Goal: Navigation & Orientation: Find specific page/section

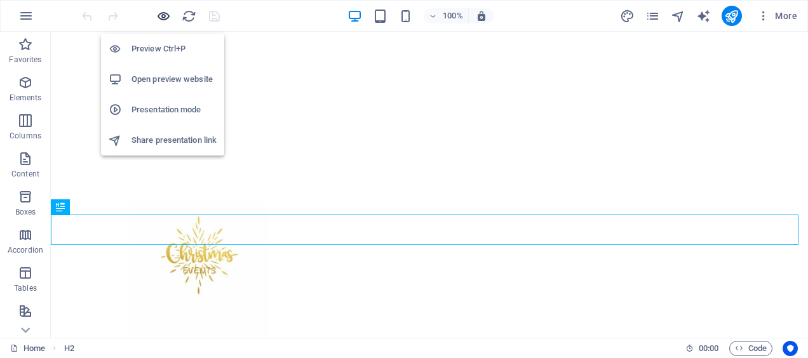
click at [165, 9] on icon "button" at bounding box center [163, 16] width 15 height 15
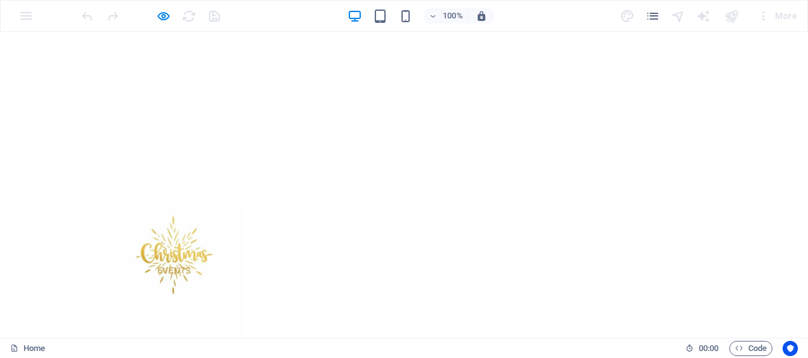
drag, startPoint x: 805, startPoint y: 80, endPoint x: 807, endPoint y: 36, distance: 44.5
click at [497, 342] on link "Decorations" at bounding box center [482, 358] width 109 height 32
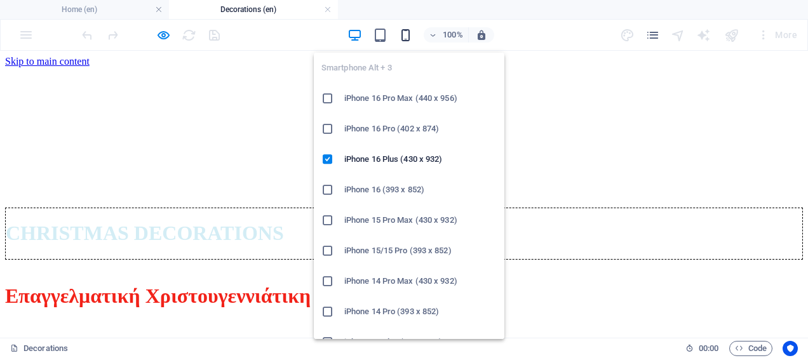
click at [405, 33] on icon "button" at bounding box center [405, 35] width 15 height 15
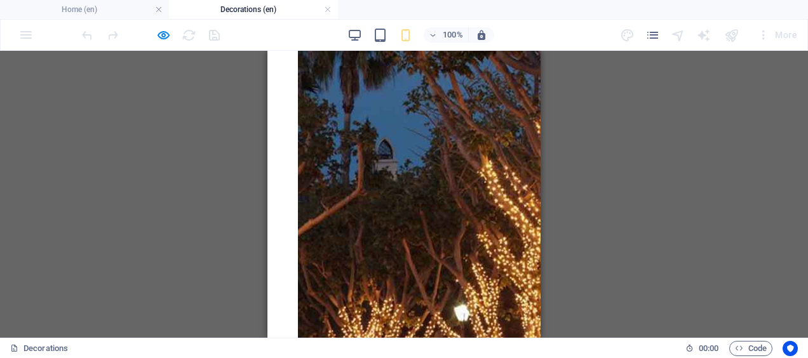
scroll to position [1401, 0]
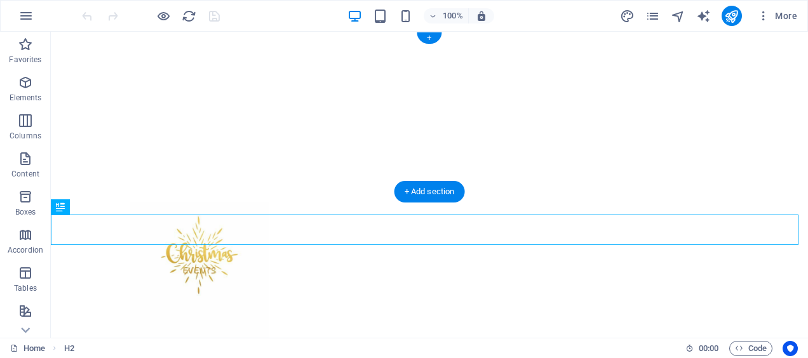
click at [635, 67] on figure at bounding box center [429, 112] width 757 height 160
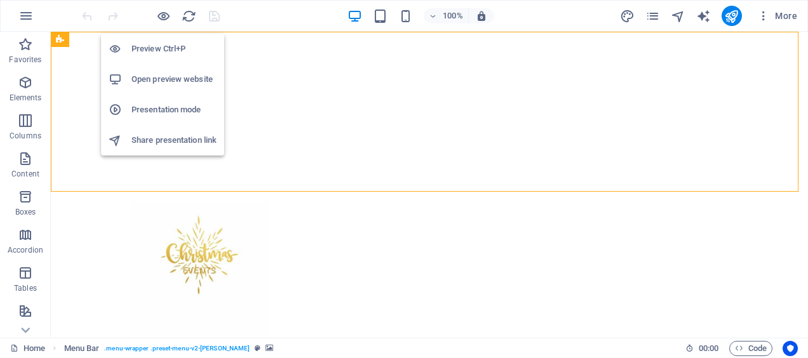
click at [168, 80] on h6 "Open preview website" at bounding box center [173, 79] width 85 height 15
